Goal: Task Accomplishment & Management: Manage account settings

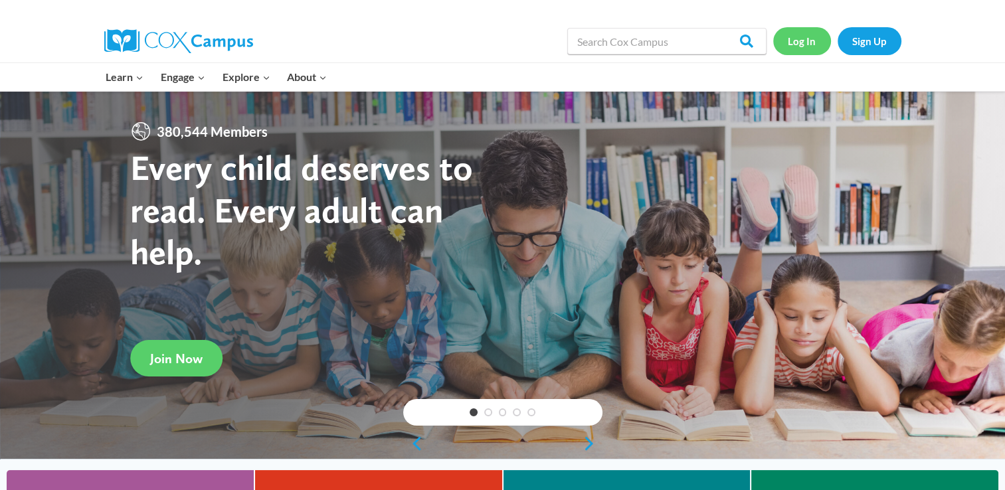
click at [796, 39] on link "Log In" at bounding box center [802, 40] width 58 height 27
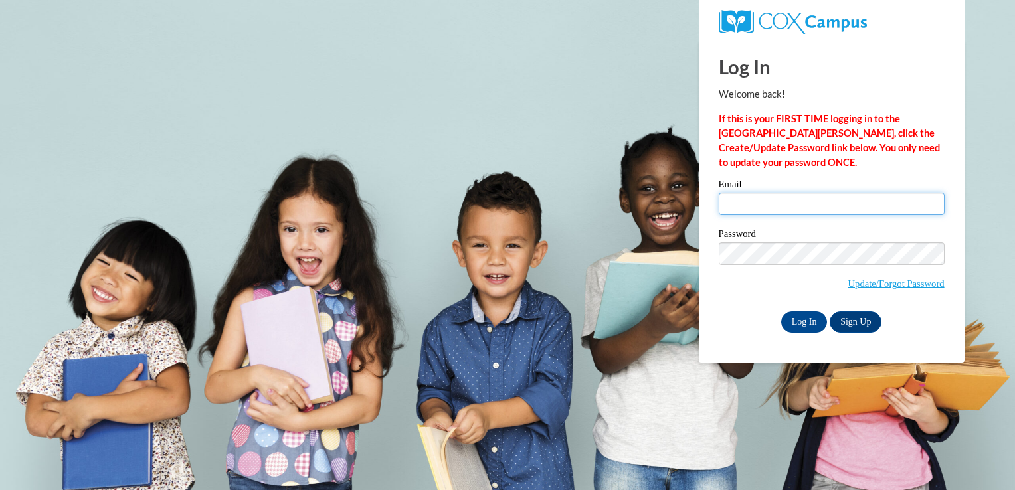
click at [786, 205] on input "Email" at bounding box center [832, 204] width 226 height 23
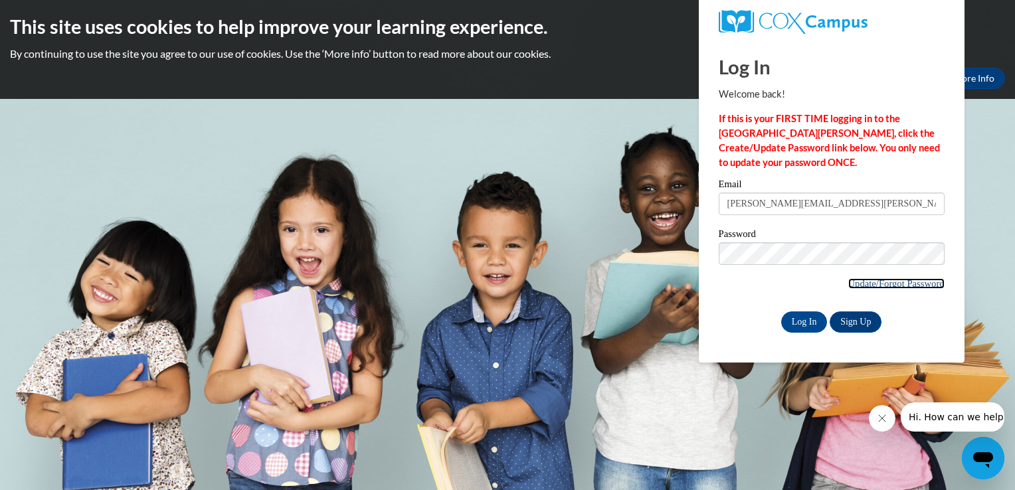
click at [885, 283] on link "Update/Forgot Password" at bounding box center [896, 283] width 96 height 11
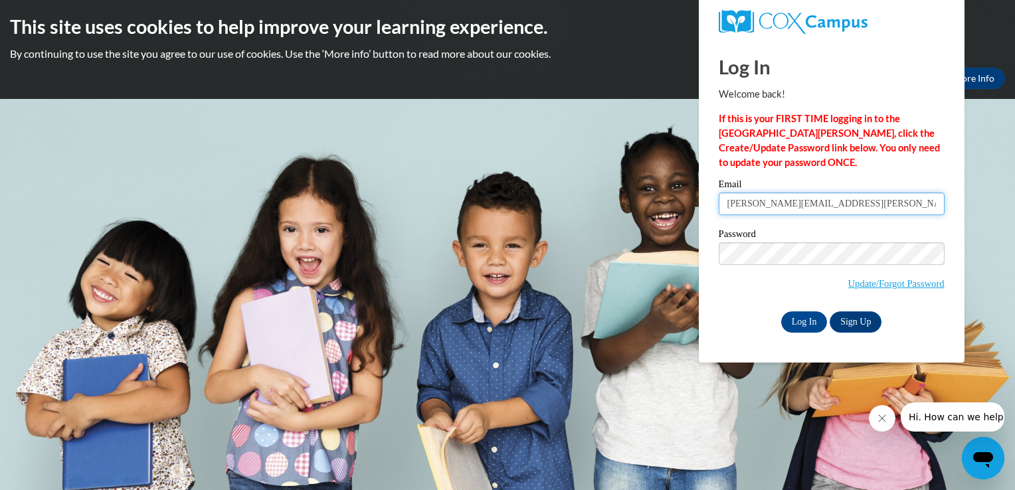
click at [889, 207] on input "[EMAIL_ADDRESS][DOMAIN_NAME]" at bounding box center [832, 204] width 226 height 23
drag, startPoint x: 783, startPoint y: 207, endPoint x: 701, endPoint y: 205, distance: 82.4
click at [701, 205] on div "Log In Welcome back! If this is your FIRST TIME logging in to the NEW Cox Campu…" at bounding box center [832, 201] width 286 height 323
type input "tracy.benz@stjohnofwausau.org"
click at [808, 319] on input "Log In" at bounding box center [804, 322] width 46 height 21
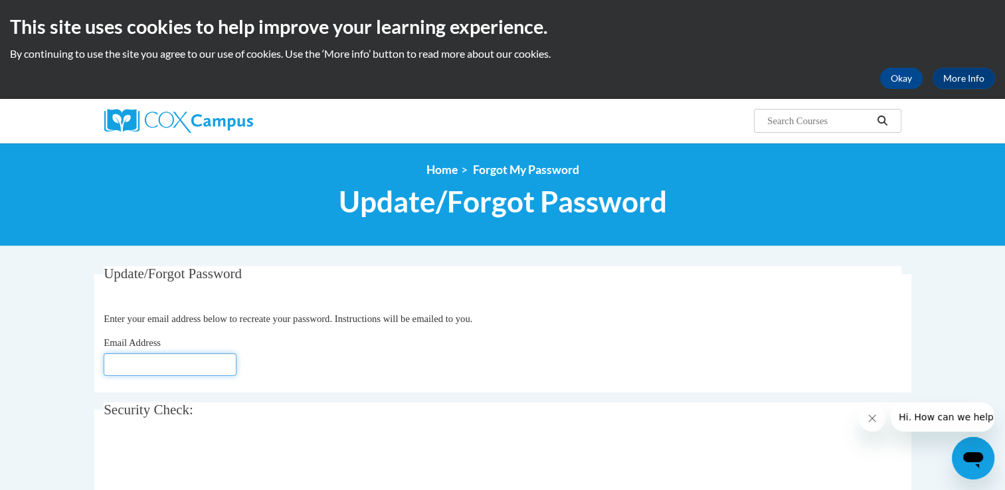
click at [159, 373] on input "Email Address" at bounding box center [170, 364] width 133 height 23
type input "[EMAIL_ADDRESS][DOMAIN_NAME]"
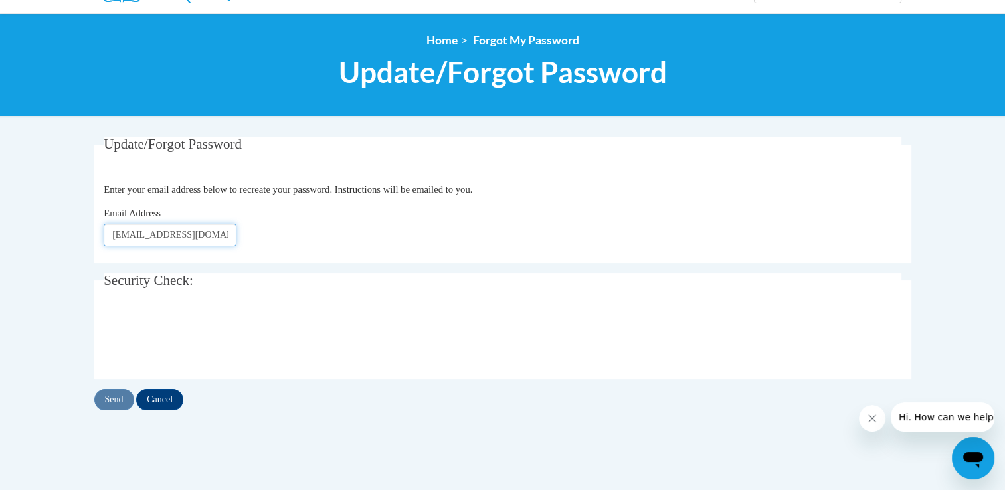
scroll to position [133, 0]
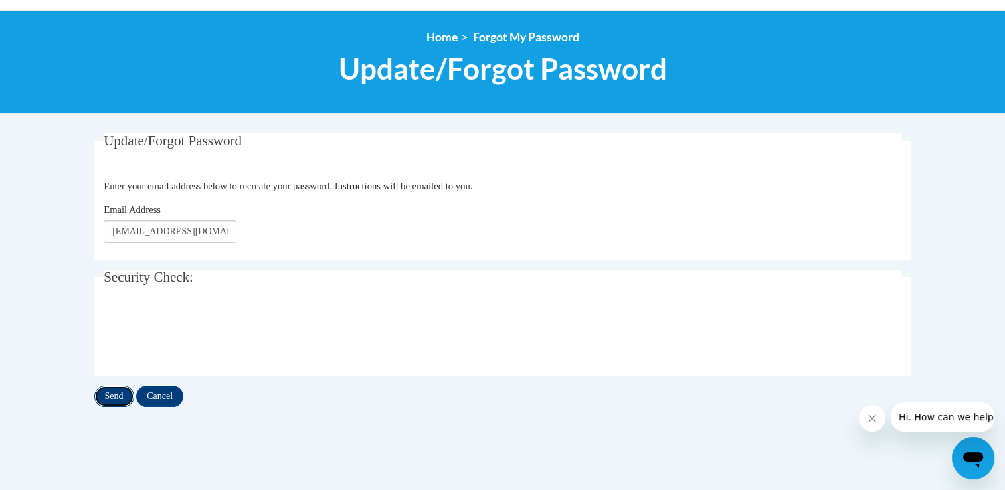
click at [109, 393] on input "Send" at bounding box center [114, 396] width 40 height 21
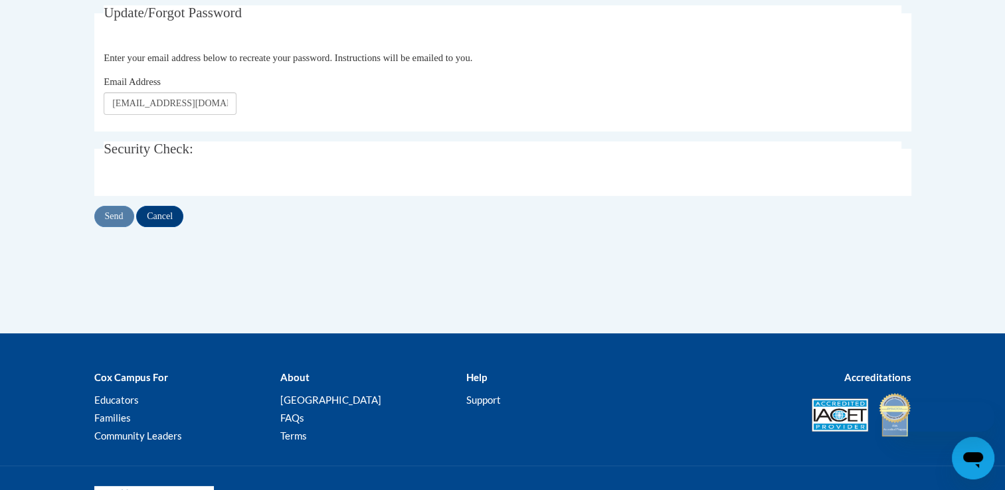
scroll to position [133, 0]
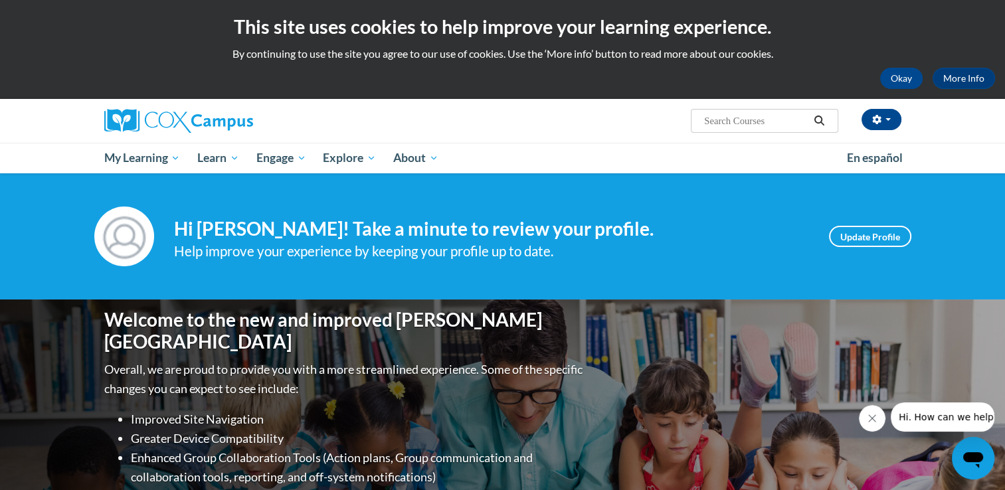
click at [749, 118] on input "Search..." at bounding box center [756, 121] width 106 height 16
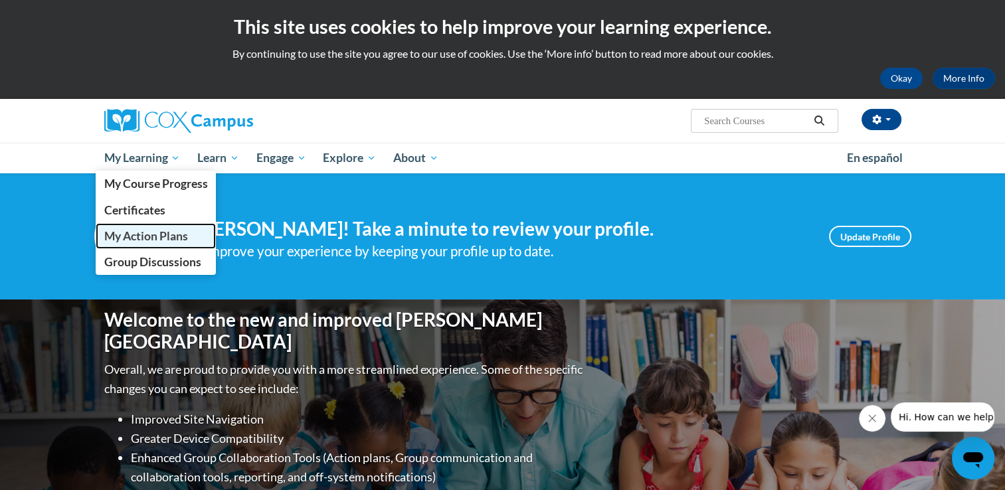
click at [141, 236] on span "My Action Plans" at bounding box center [146, 236] width 84 height 14
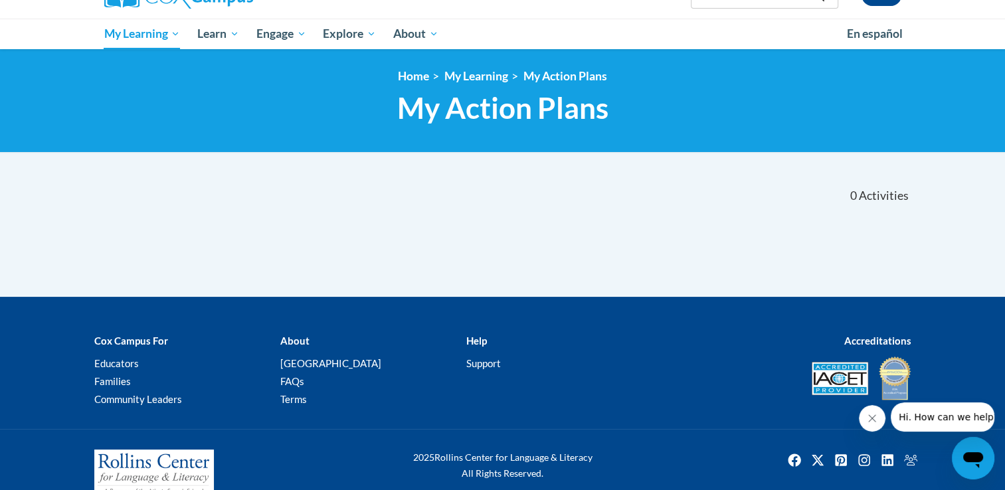
scroll to position [149, 0]
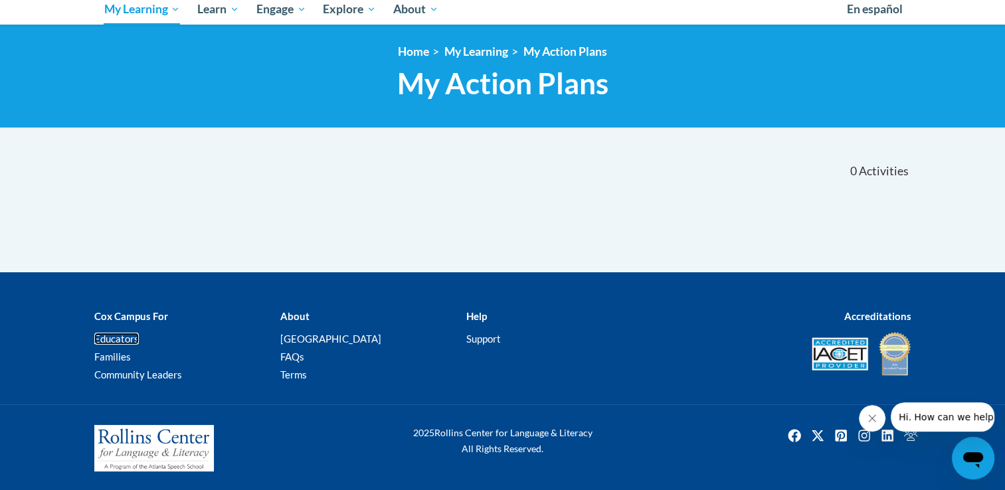
click at [116, 337] on link "Educators" at bounding box center [116, 339] width 45 height 12
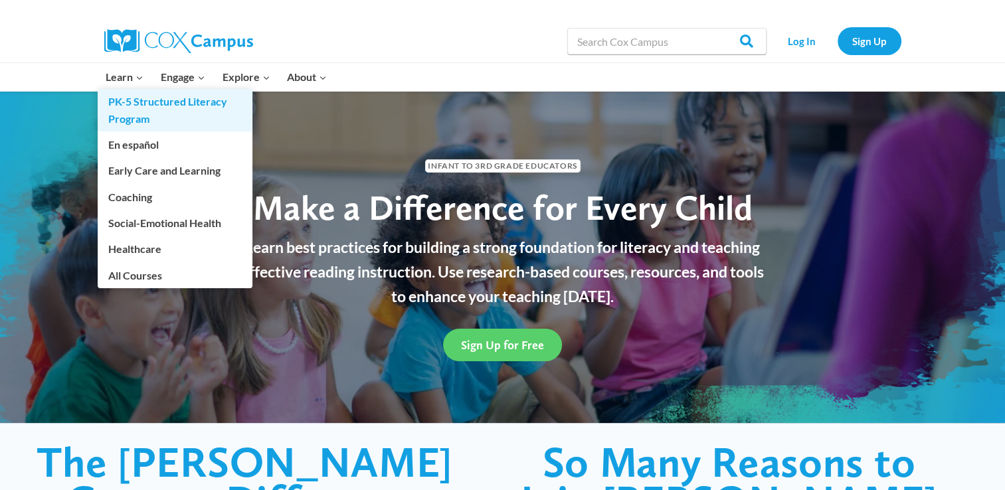
click at [134, 110] on link "PK-5 Structured Literacy Program" at bounding box center [175, 110] width 155 height 43
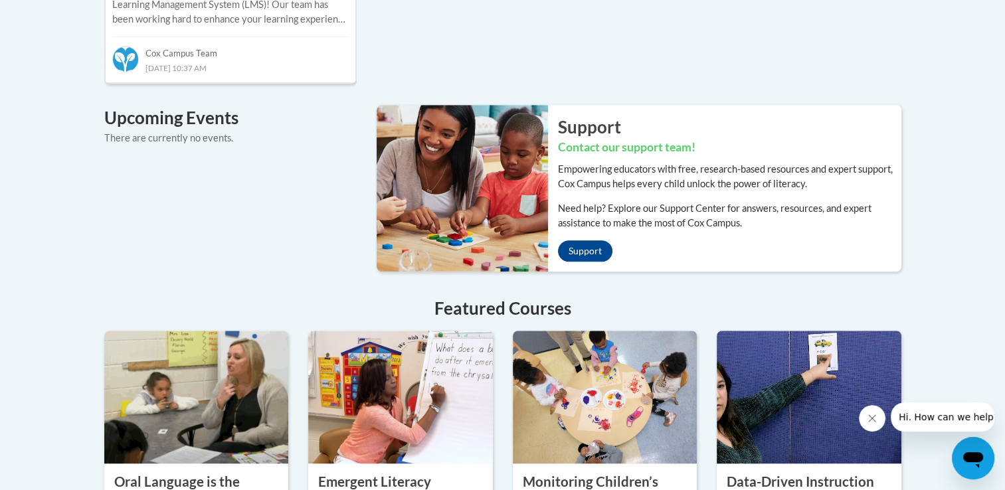
scroll to position [1063, 0]
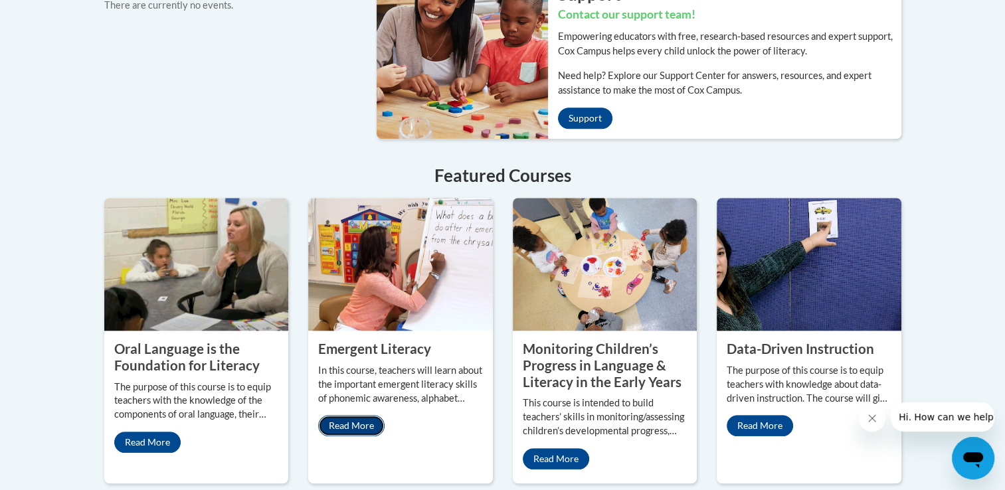
click at [360, 415] on link "Read More" at bounding box center [351, 425] width 66 height 21
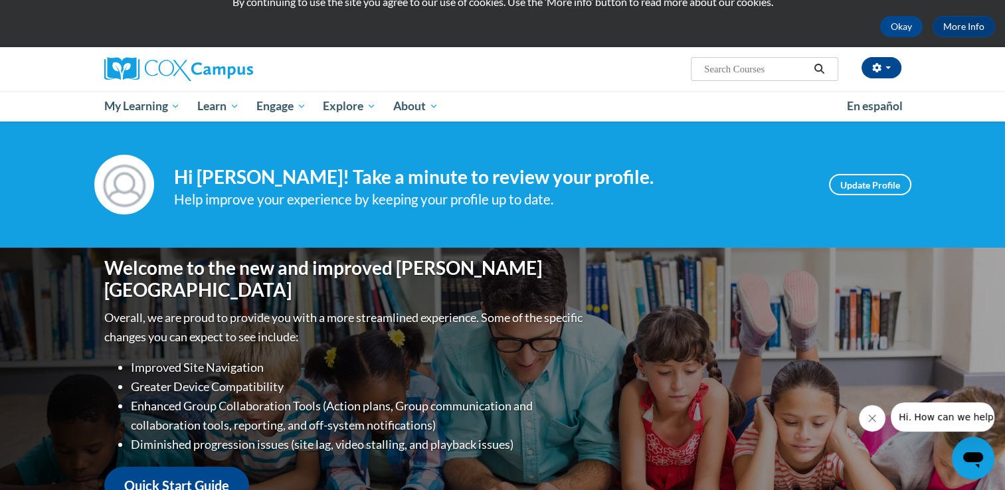
scroll to position [0, 0]
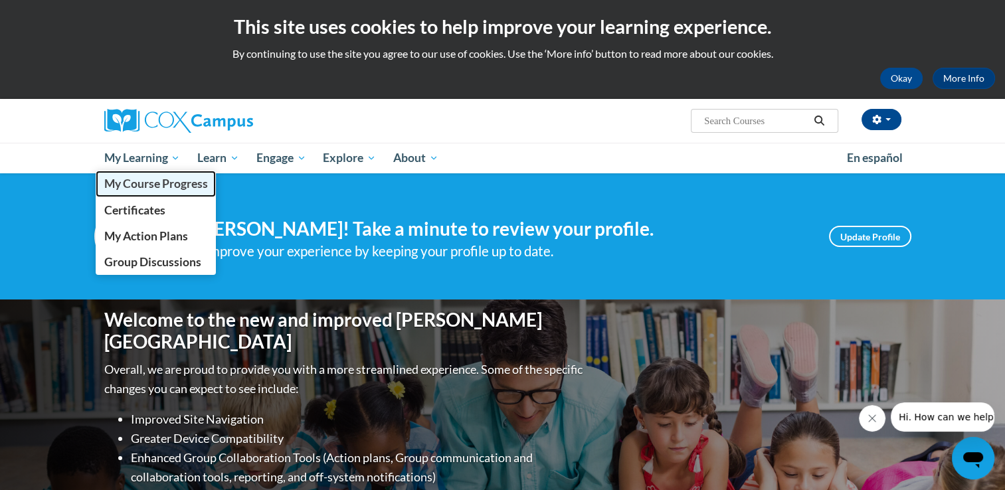
click at [166, 183] on span "My Course Progress" at bounding box center [156, 184] width 104 height 14
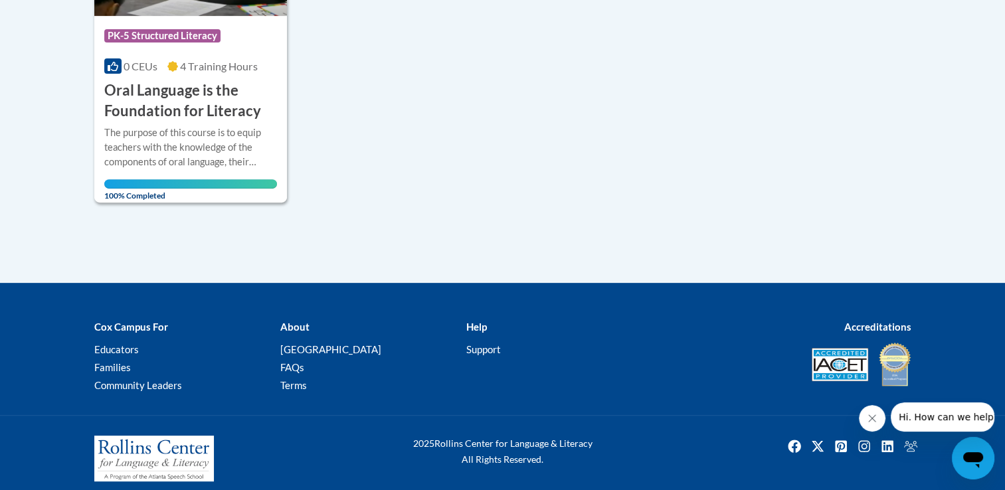
scroll to position [471, 0]
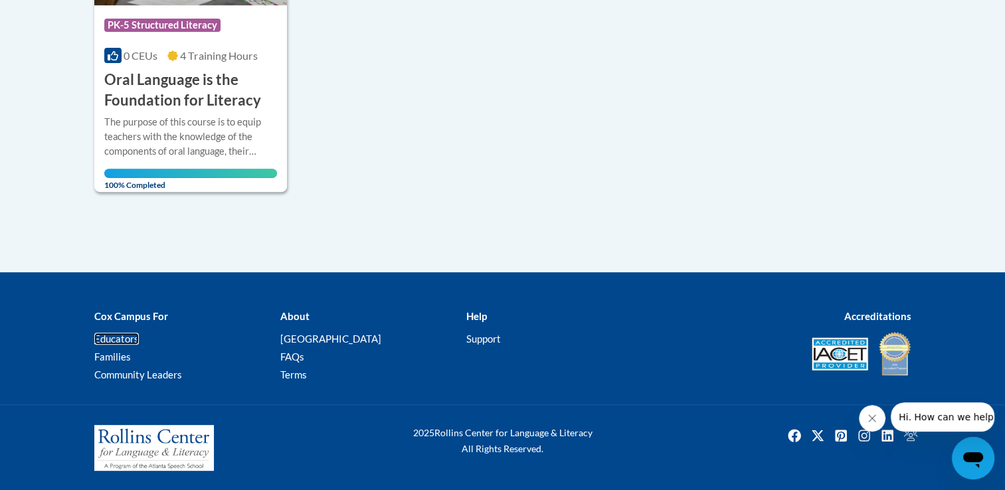
click at [119, 335] on link "Educators" at bounding box center [116, 339] width 45 height 12
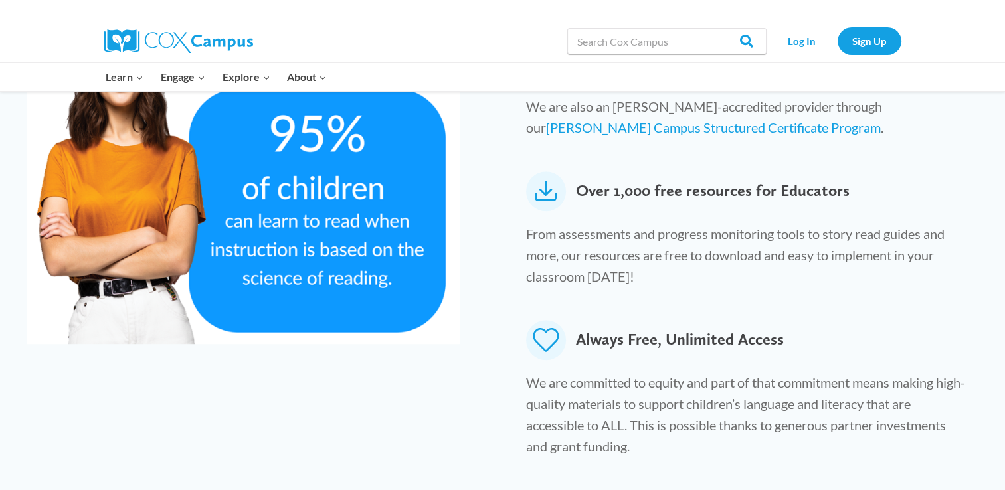
scroll to position [332, 0]
